Goal: Register for event/course

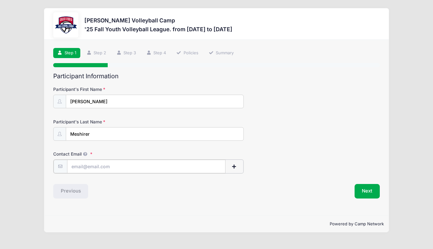
click at [165, 165] on input "Contact Email" at bounding box center [146, 166] width 158 height 14
type input "[PERSON_NAME][EMAIL_ADDRESS][DOMAIN_NAME]"
click at [368, 188] on button "Next" at bounding box center [368, 190] width 26 height 14
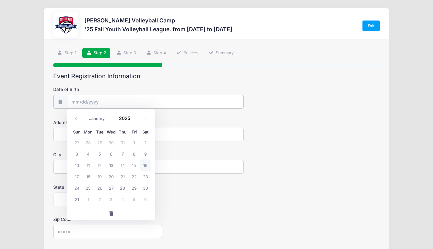
click at [159, 98] on input "Date of Birth" at bounding box center [155, 102] width 176 height 14
click at [146, 118] on icon at bounding box center [146, 118] width 4 height 4
click at [96, 118] on select "January February March April May June July August September October November De…" at bounding box center [100, 118] width 28 height 8
select select "3"
click at [122, 119] on input "2025" at bounding box center [126, 117] width 20 height 9
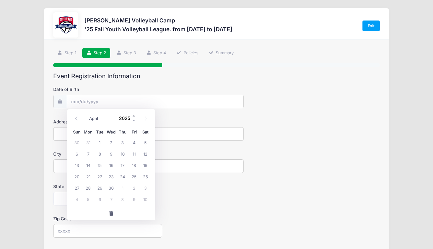
click at [133, 118] on span at bounding box center [134, 115] width 4 height 5
click at [134, 116] on span at bounding box center [134, 115] width 4 height 5
click at [134, 122] on span at bounding box center [134, 120] width 4 height 5
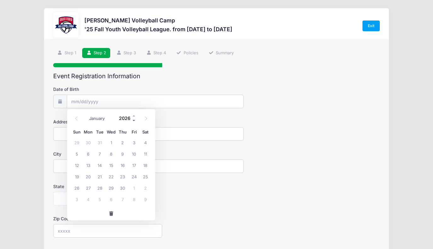
click at [134, 122] on span at bounding box center [134, 120] width 4 height 5
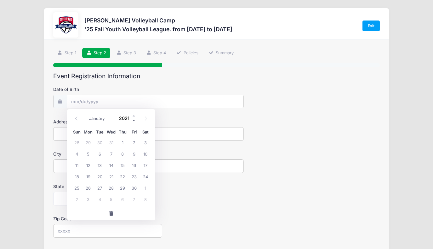
click at [134, 122] on span at bounding box center [134, 120] width 4 height 5
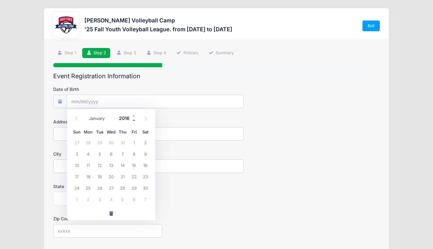
click at [134, 122] on span at bounding box center [134, 120] width 4 height 5
type input "2012"
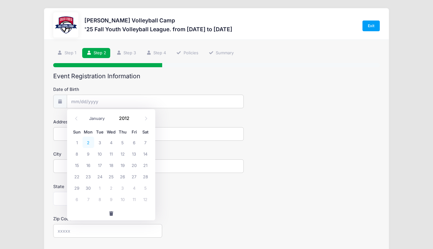
click at [89, 139] on span "2" at bounding box center [88, 141] width 11 height 11
type input "[DATE]"
click at [88, 137] on input "Address" at bounding box center [148, 134] width 191 height 14
type input "[STREET_ADDRESS]"
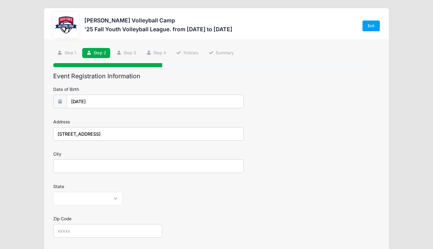
type input "[GEOGRAPHIC_DATA]"
select select "AZ"
type input "85755"
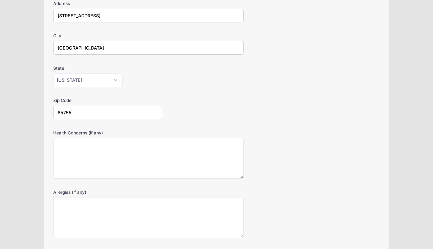
scroll to position [119, 0]
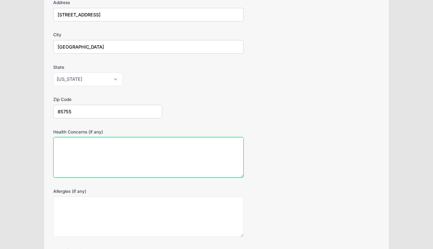
click at [184, 153] on textarea "Health Concerns (if any)" at bounding box center [148, 157] width 191 height 41
type textarea "None"
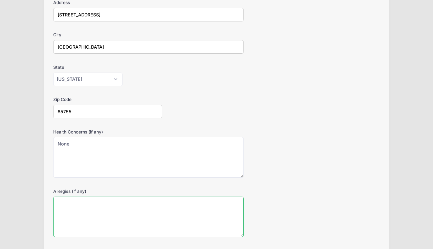
click at [166, 208] on textarea "Allergies (if any)" at bounding box center [148, 216] width 191 height 41
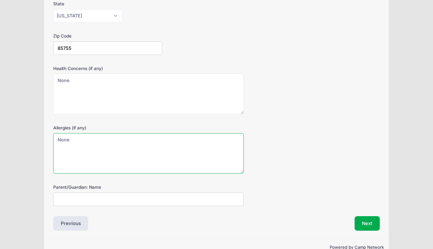
scroll to position [197, 0]
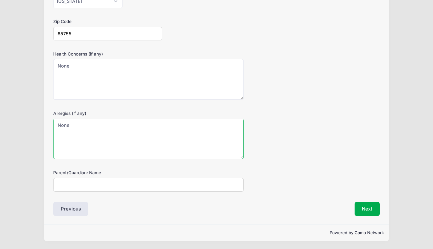
type textarea "None"
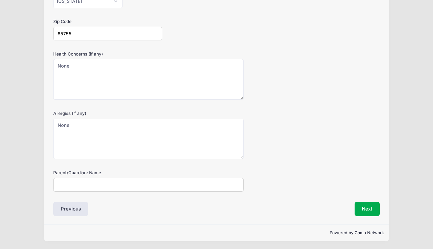
click at [143, 186] on input "Parent/Guardian: Name" at bounding box center [148, 185] width 191 height 14
type input "[PERSON_NAME] (Meshirer)"
click at [368, 209] on button "Next" at bounding box center [368, 208] width 26 height 14
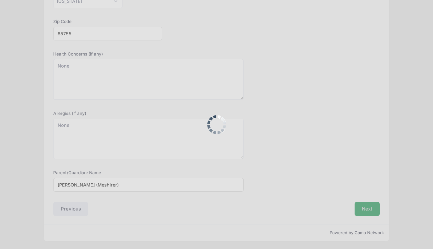
scroll to position [0, 0]
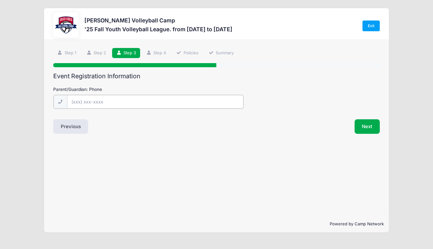
click at [210, 101] on input "Parent/Guardian: Phone" at bounding box center [155, 102] width 176 height 14
type input "[PHONE_NUMBER]"
click at [366, 126] on button "Next" at bounding box center [368, 125] width 26 height 14
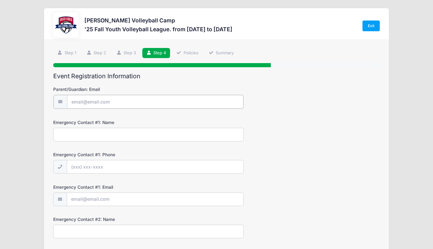
click at [147, 102] on input "Parent/Guardian: Email" at bounding box center [155, 102] width 176 height 14
type input "[PERSON_NAME][EMAIL_ADDRESS][DOMAIN_NAME]"
click at [135, 135] on input "Emergency Contact #1: Name" at bounding box center [148, 134] width 191 height 14
type input "[PERSON_NAME] Meshirer"
click at [114, 169] on input "Emergency Contact #1: Phone" at bounding box center [155, 166] width 176 height 14
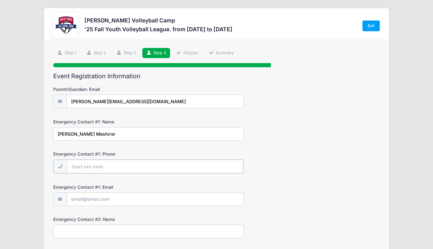
click at [111, 167] on input "Emergency Contact #1: Phone" at bounding box center [155, 166] width 176 height 14
type input "[PHONE_NUMBER]"
click at [100, 202] on input "Emergency Contact #1: Email" at bounding box center [155, 199] width 176 height 14
type input "[PERSON_NAME][EMAIL_ADDRESS][DOMAIN_NAME]"
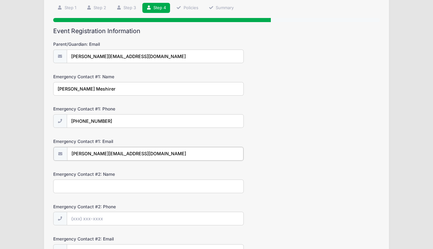
scroll to position [54, 0]
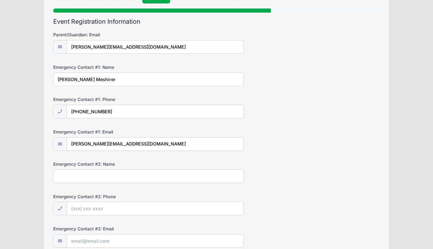
click at [107, 178] on input "Emergency Contact #2: Name" at bounding box center [148, 176] width 191 height 14
type input "[PERSON_NAME]"
click at [96, 208] on input "Emergency Contact #2: Phone" at bounding box center [155, 209] width 176 height 14
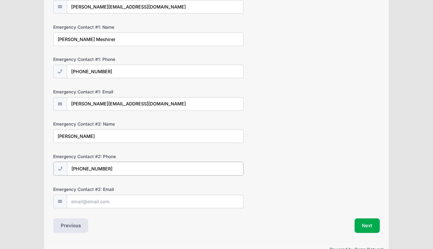
scroll to position [111, 0]
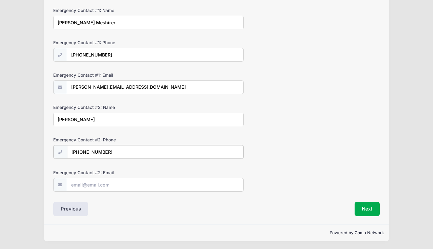
type input "[PHONE_NUMBER]"
click at [88, 182] on input "Emergency Contact #2: Email" at bounding box center [155, 184] width 176 height 14
type input "[EMAIL_ADDRESS][DOMAIN_NAME]"
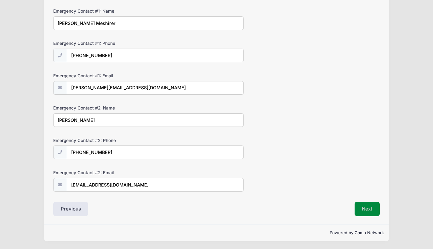
click at [370, 212] on button "Next" at bounding box center [368, 208] width 26 height 14
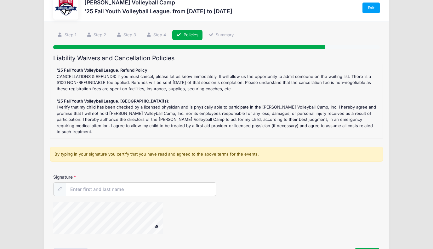
scroll to position [0, 0]
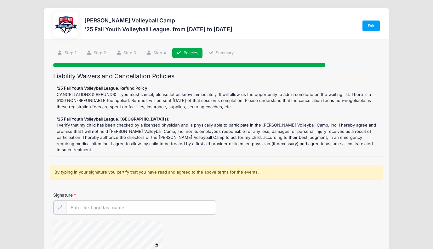
click at [174, 210] on input "Signature" at bounding box center [141, 207] width 150 height 14
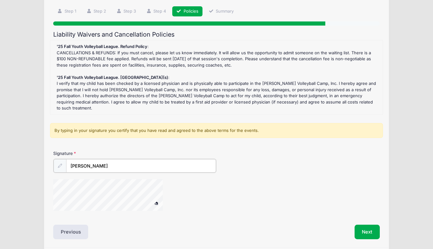
scroll to position [53, 0]
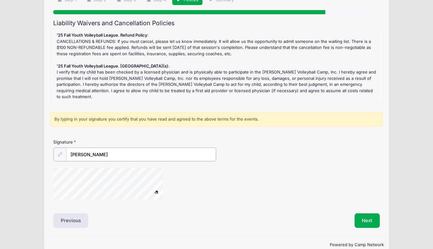
click at [175, 185] on div at bounding box center [116, 184] width 126 height 33
type input "[PERSON_NAME] (Meshirer)"
click at [362, 218] on button "Next" at bounding box center [368, 219] width 26 height 14
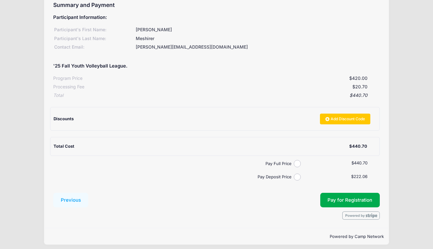
scroll to position [75, 0]
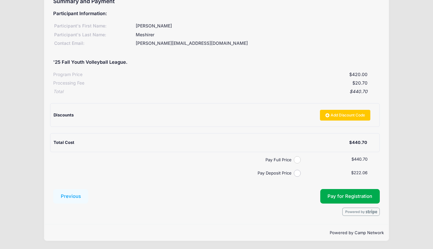
click at [298, 159] on input "Pay Full Price" at bounding box center [297, 159] width 7 height 7
radio input "true"
click at [354, 197] on span "Pay for Registration" at bounding box center [350, 196] width 45 height 6
